Goal: Task Accomplishment & Management: Complete application form

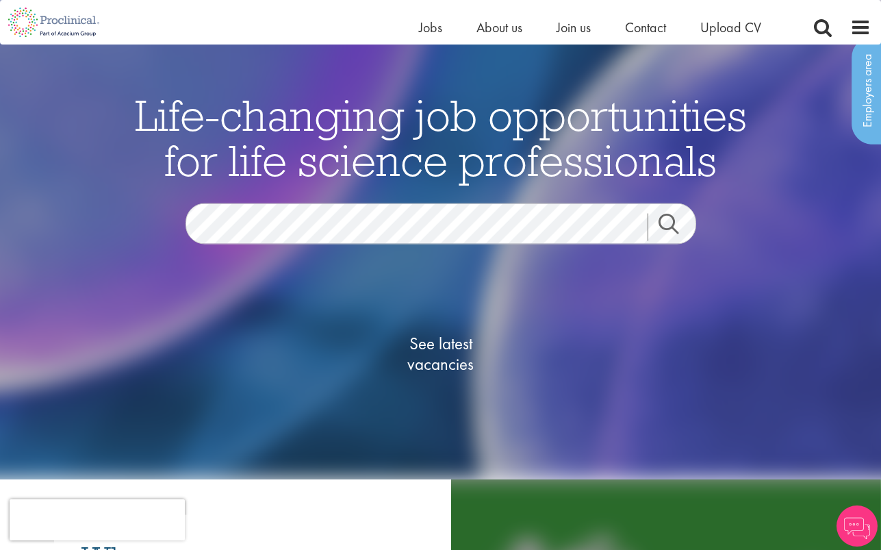
scroll to position [23, 0]
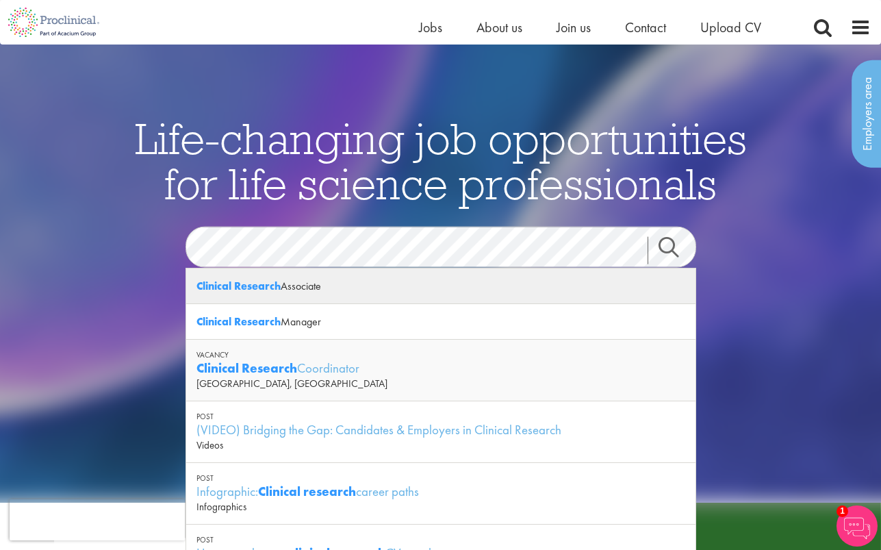
click at [331, 282] on div "Clinical Research Associate" at bounding box center [441, 286] width 510 height 36
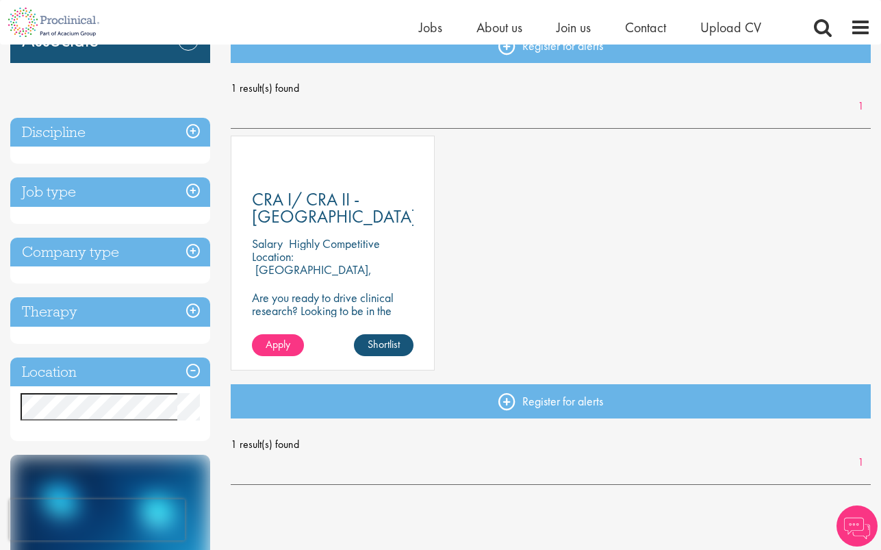
scroll to position [171, 0]
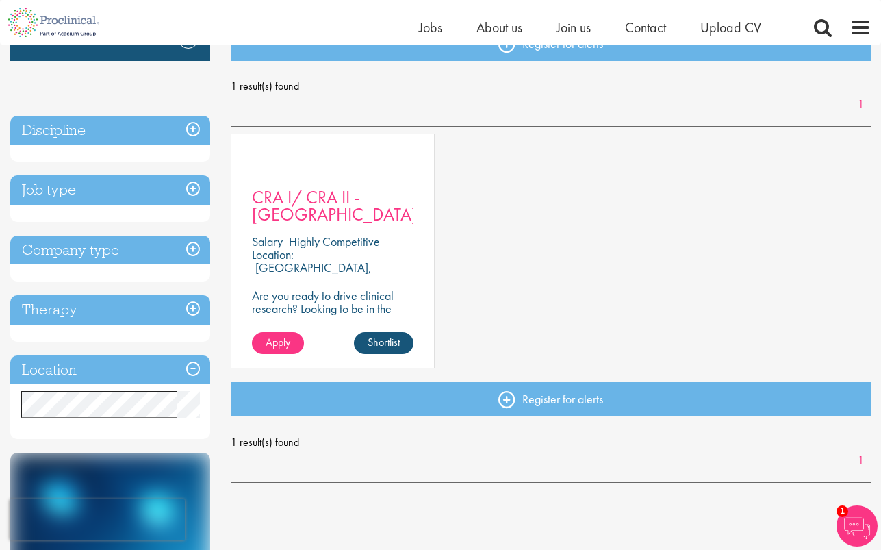
click at [312, 217] on span "CRA I/ CRA II - [GEOGRAPHIC_DATA]" at bounding box center [334, 206] width 165 height 40
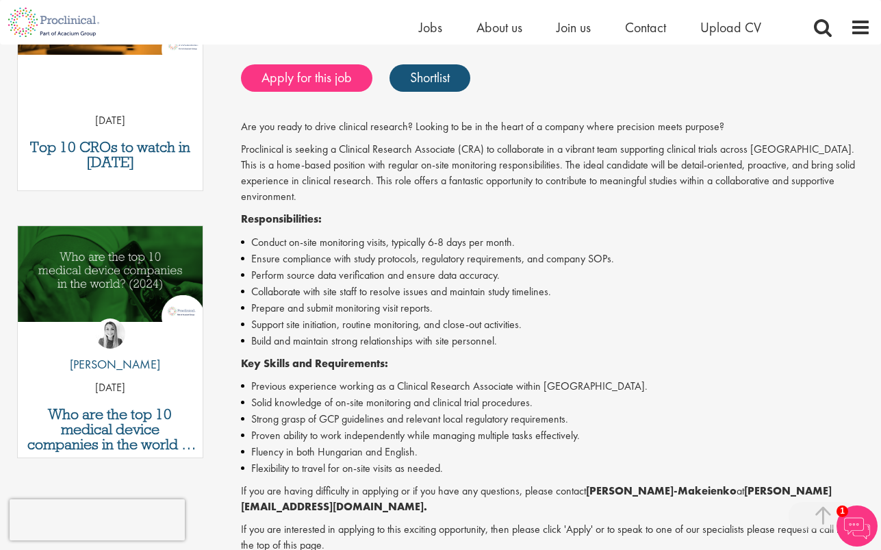
scroll to position [286, 0]
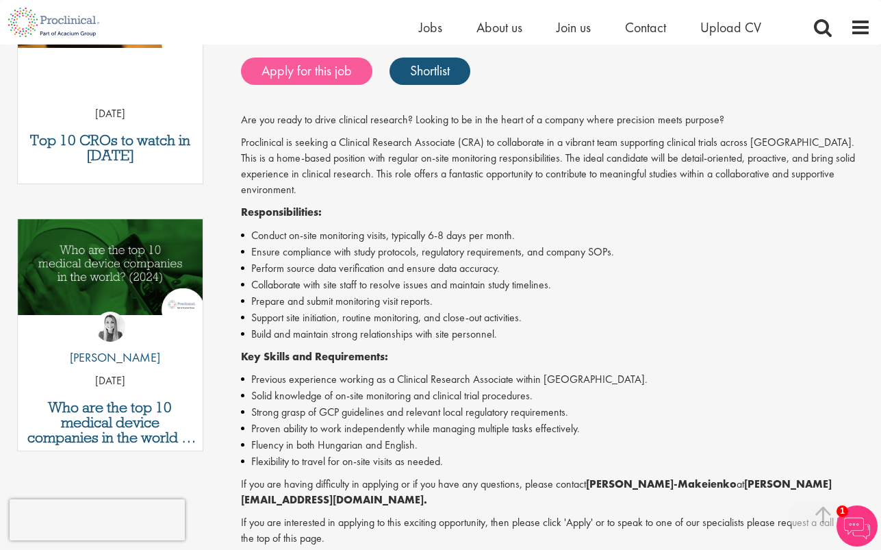
click at [301, 59] on link "Apply for this job" at bounding box center [307, 71] width 132 height 27
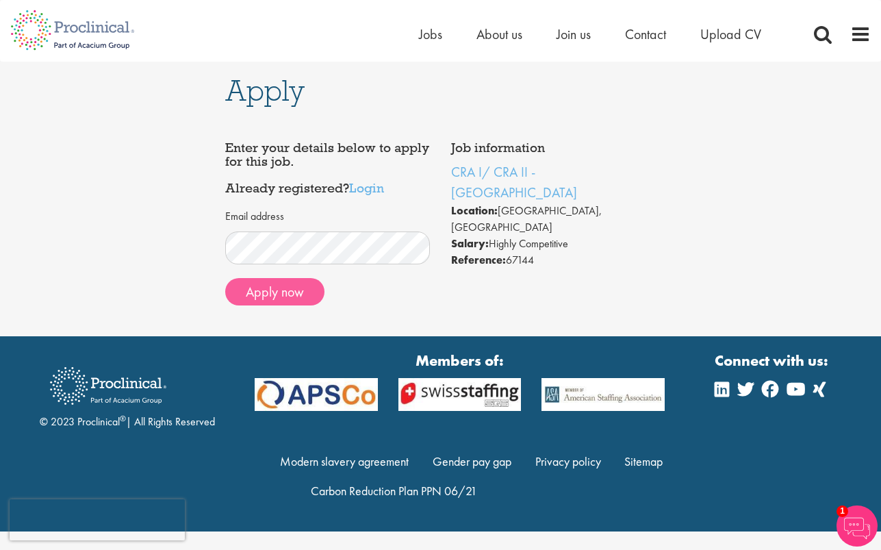
click at [275, 288] on button "Apply now" at bounding box center [274, 291] width 99 height 27
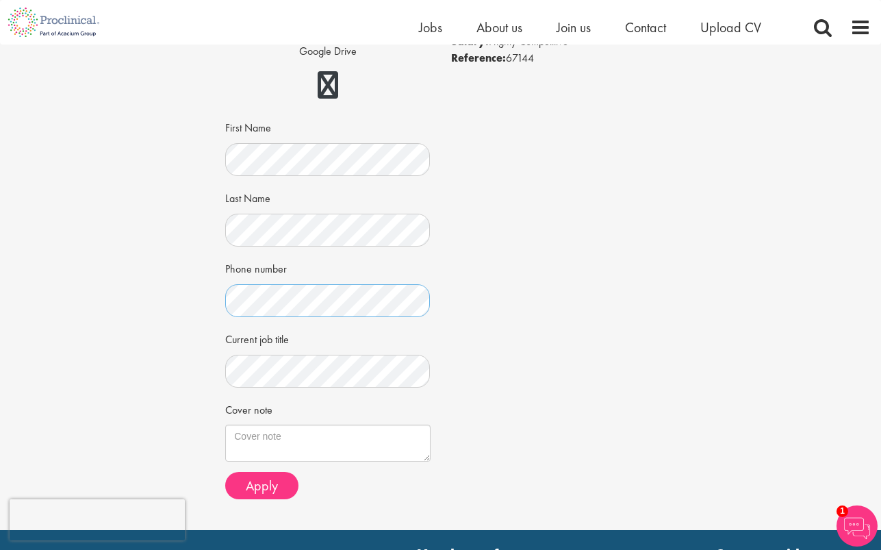
scroll to position [191, 0]
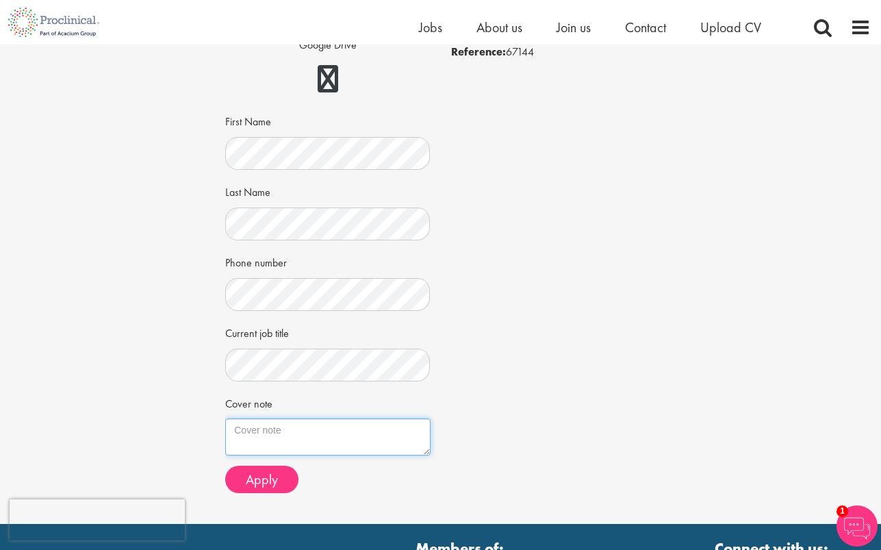
click at [317, 432] on textarea "Cover note" at bounding box center [327, 436] width 205 height 37
paste textarea "DM Clinical Research –"
type textarea "D"
paste textarea "A highly skilled and detail-oriented (Independent/Contracted) Clinical Research…"
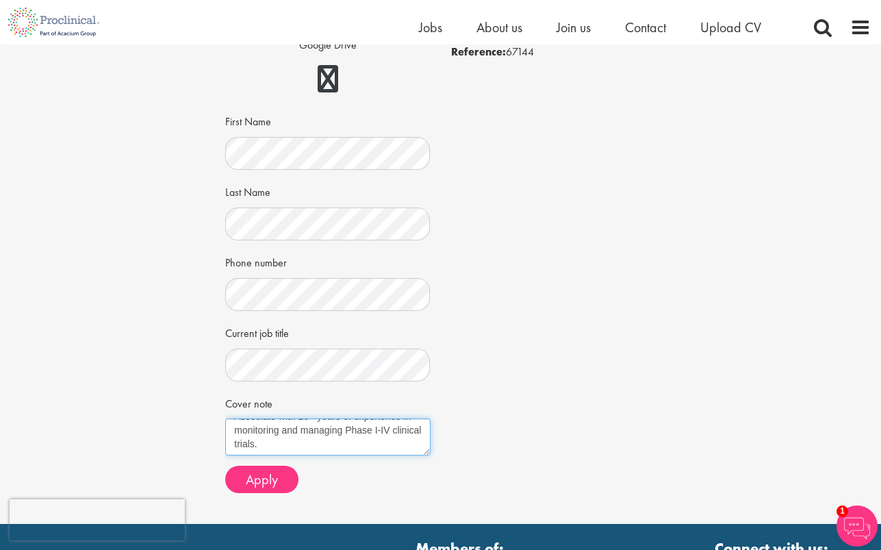
type textarea "A highly skilled and detail-oriented (Independent/Contracted) Clinical Research…"
click at [277, 475] on span "Apply" at bounding box center [262, 480] width 32 height 18
